Goal: Navigation & Orientation: Understand site structure

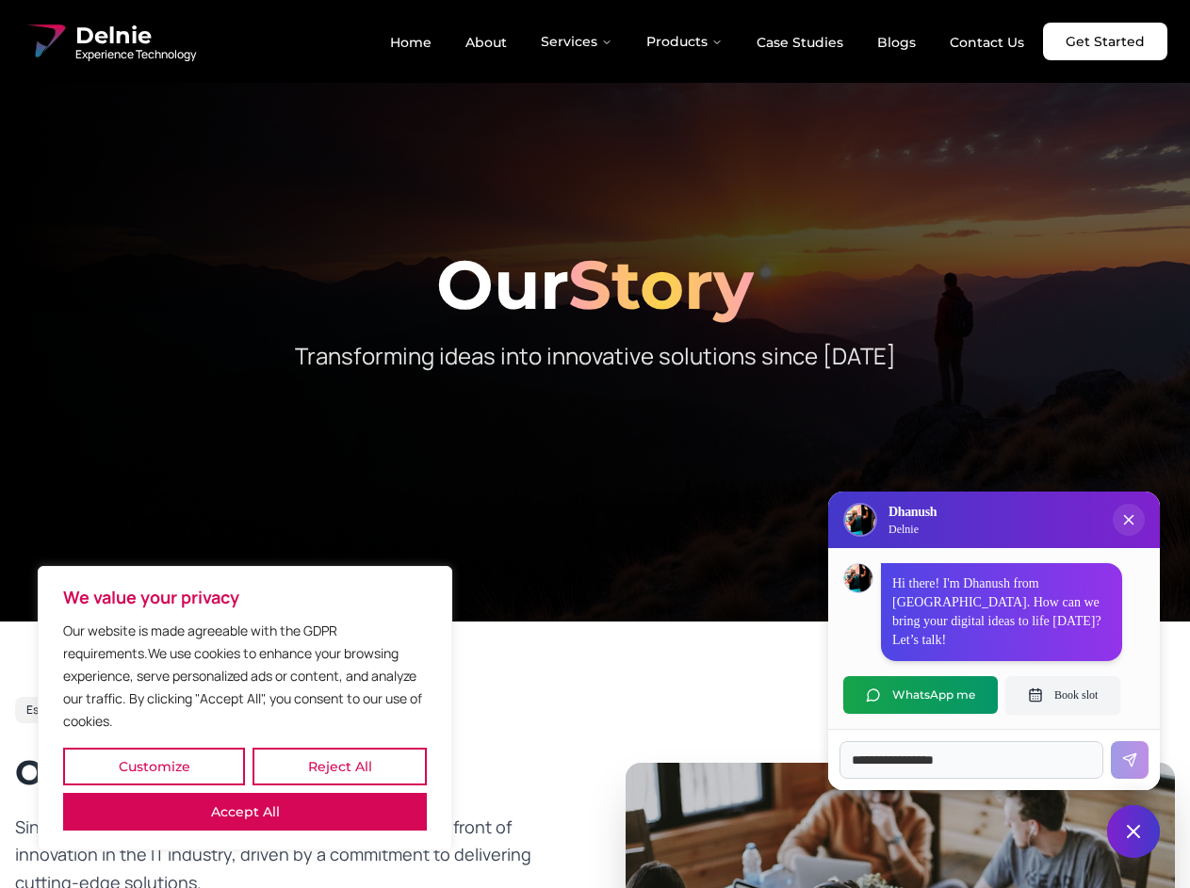
click at [154, 767] on button "Customize" at bounding box center [154, 767] width 182 height 38
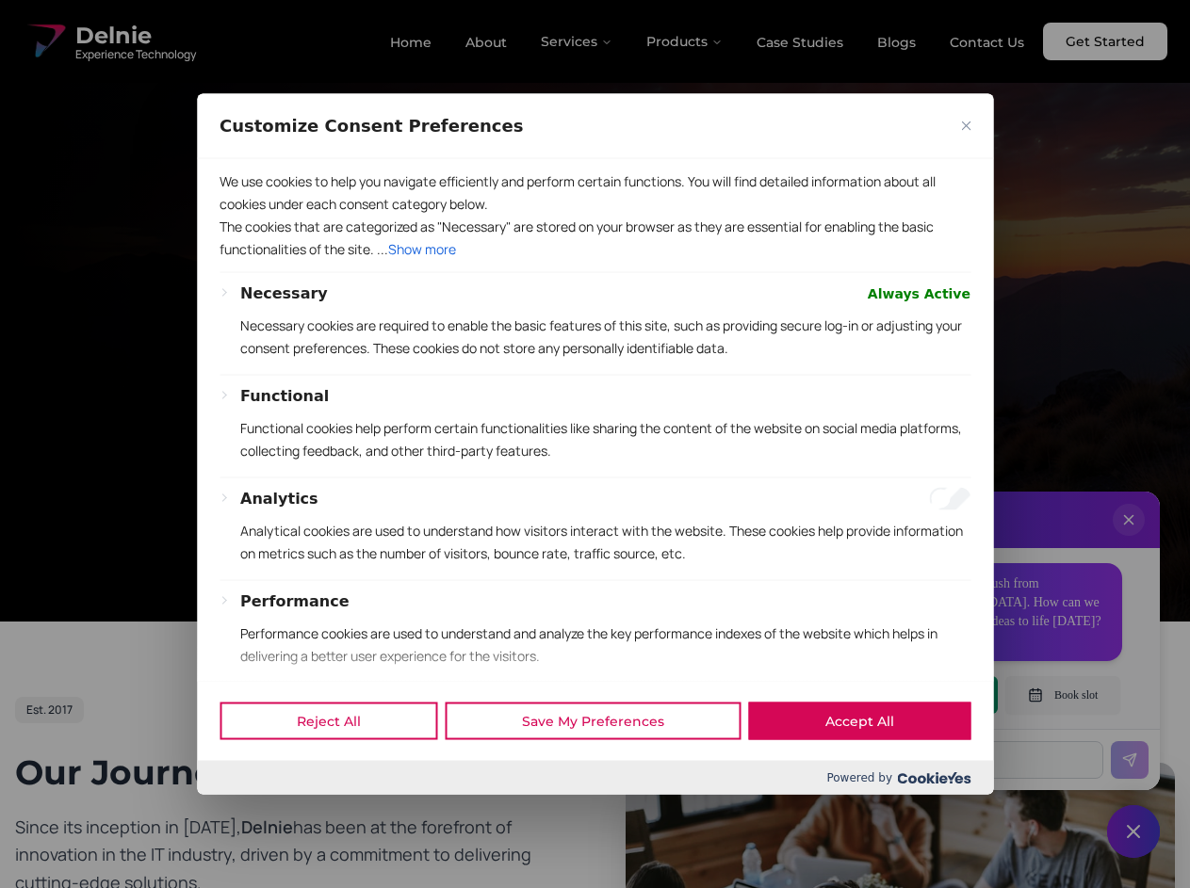
click at [339, 767] on div at bounding box center [595, 444] width 1190 height 888
click at [245, 158] on div "Customize Consent Preferences" at bounding box center [595, 125] width 796 height 65
click at [594, 444] on div "We use cookies to help you navigate efficiently and perform certain functions. …" at bounding box center [595, 419] width 796 height 523
click at [577, 41] on div at bounding box center [595, 444] width 1190 height 888
click at [685, 41] on div at bounding box center [595, 444] width 1190 height 888
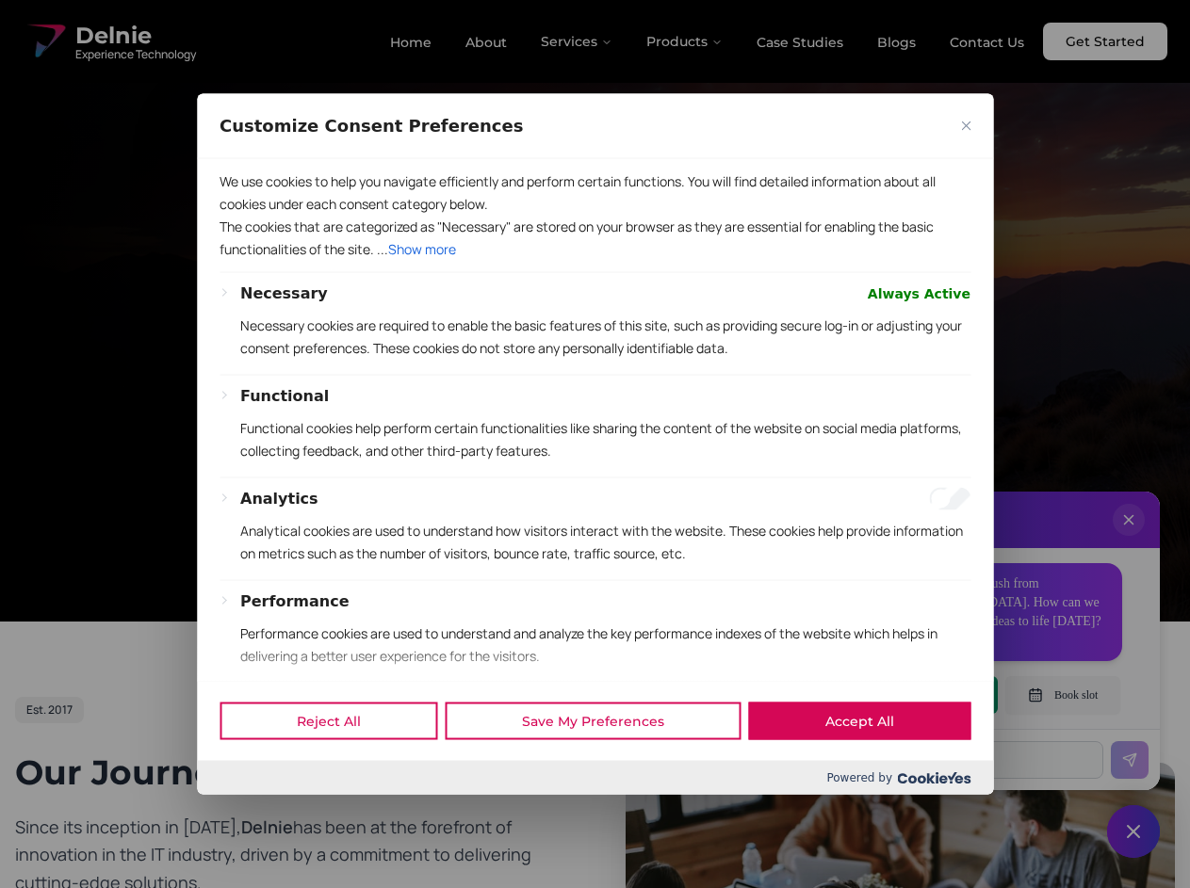
click at [1128, 539] on div at bounding box center [595, 444] width 1190 height 888
click at [920, 695] on div "Reject All Save My Preferences Accept All" at bounding box center [595, 721] width 796 height 80
click at [1062, 695] on div at bounding box center [595, 444] width 1190 height 888
click at [1133, 832] on div at bounding box center [595, 444] width 1190 height 888
